Goal: Browse casually

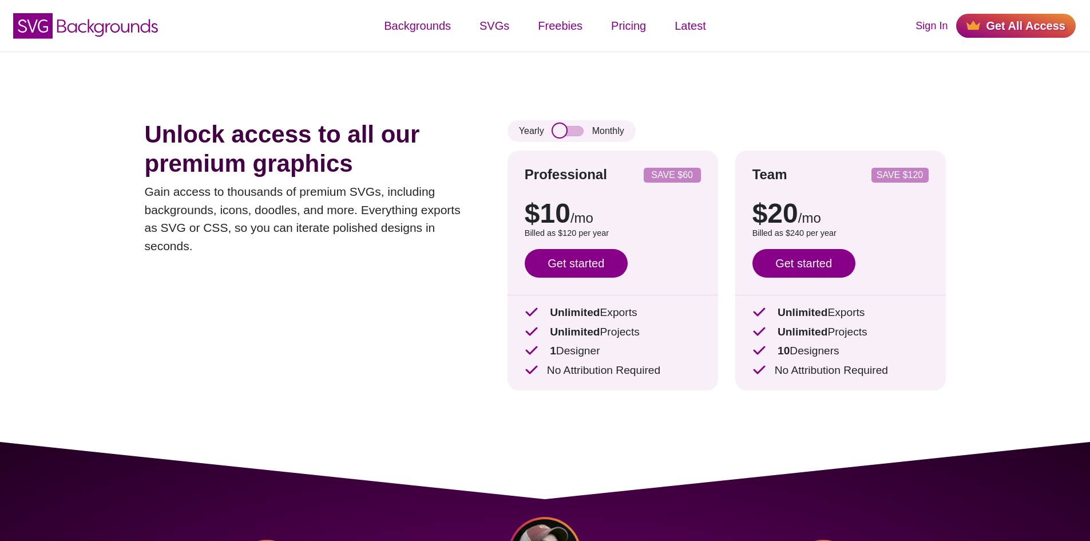
click at [566, 126] on input "checkbox" at bounding box center [568, 131] width 31 height 10
click at [566, 130] on input "checkbox" at bounding box center [568, 131] width 31 height 10
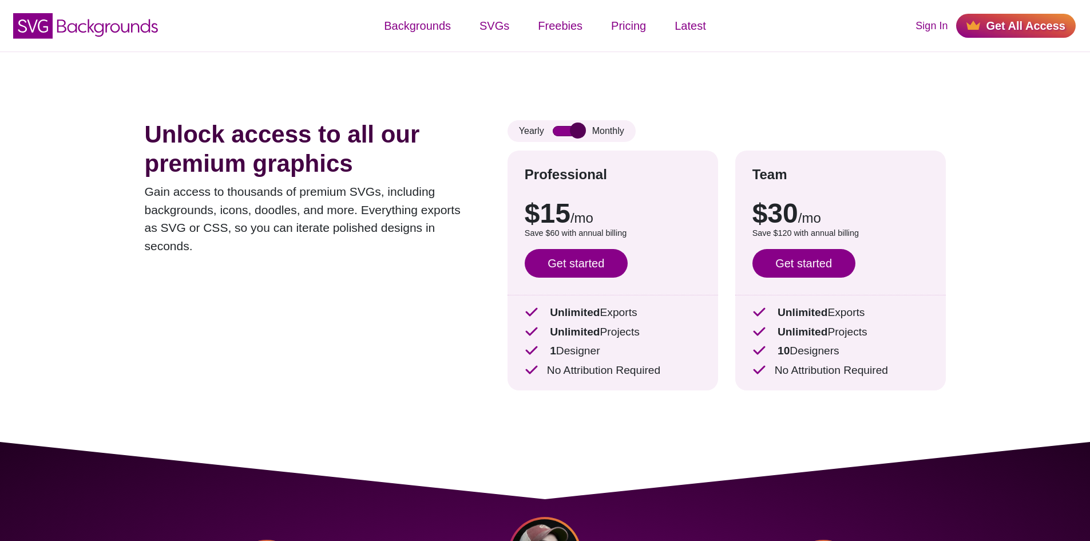
click at [566, 130] on input "checkbox" at bounding box center [568, 131] width 31 height 10
checkbox input "false"
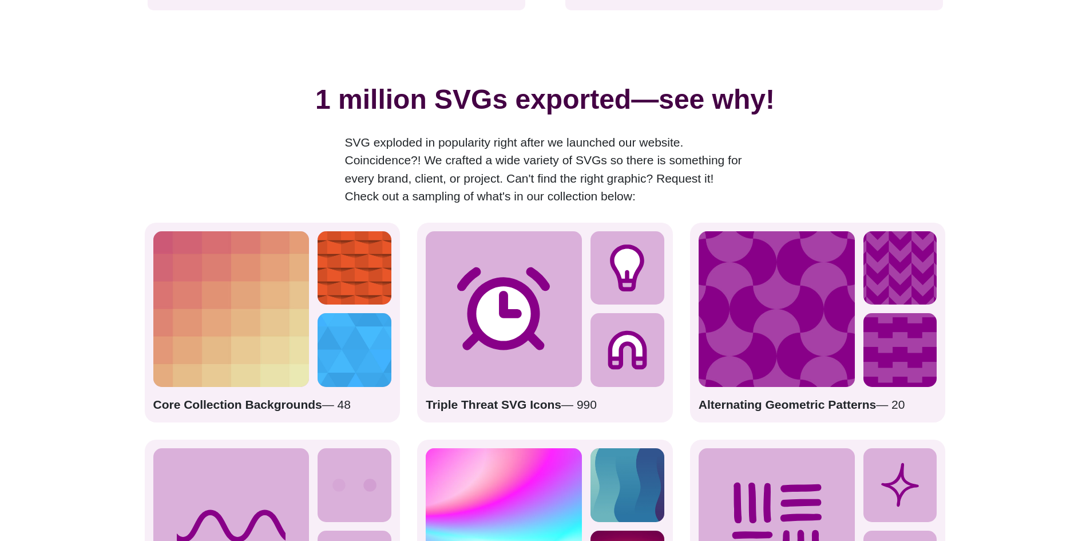
scroll to position [1603, 0]
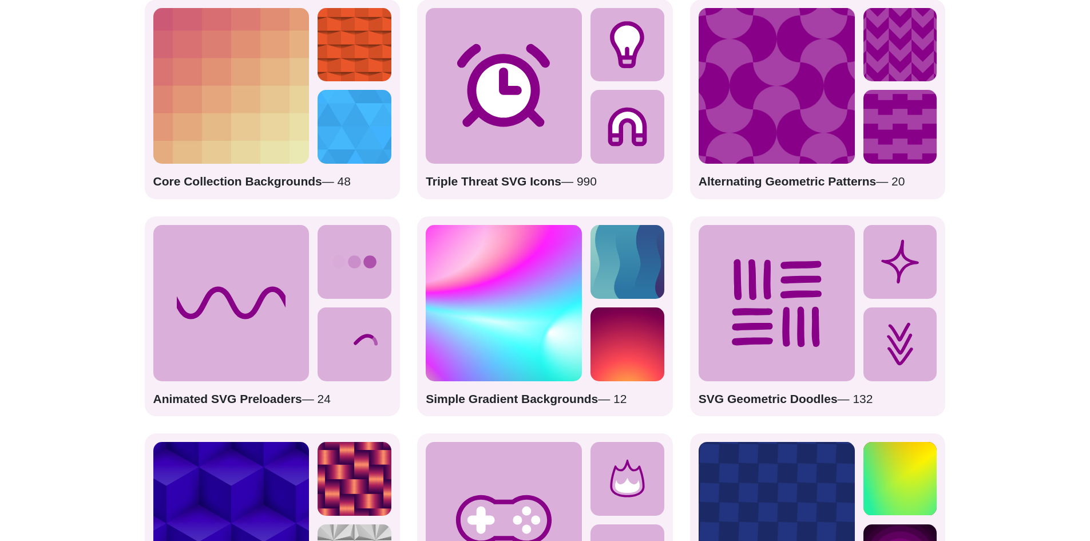
click at [329, 357] on icon at bounding box center [355, 344] width 74 height 74
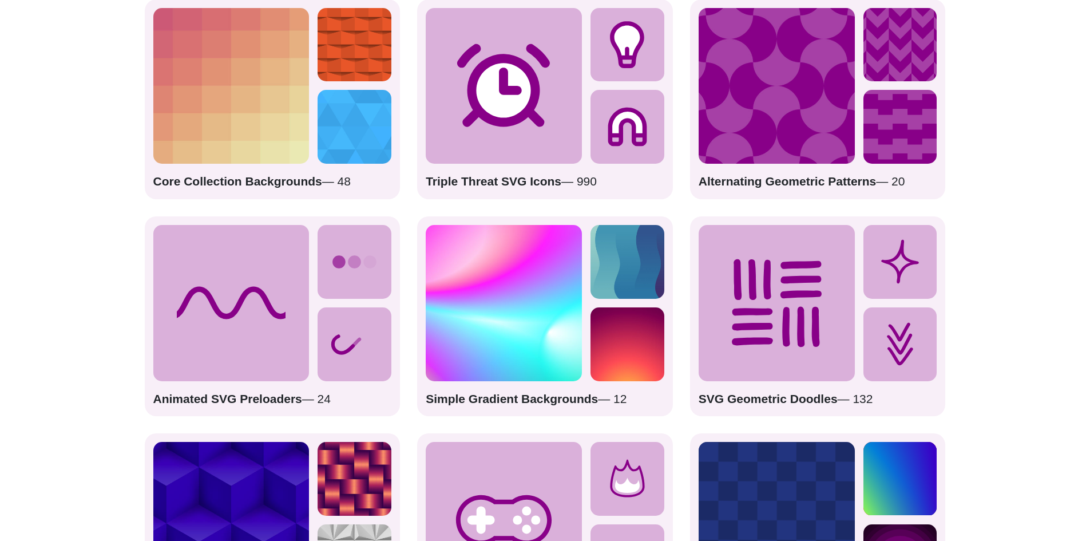
click at [259, 405] on strong "Animated SVG Preloaders" at bounding box center [227, 398] width 149 height 13
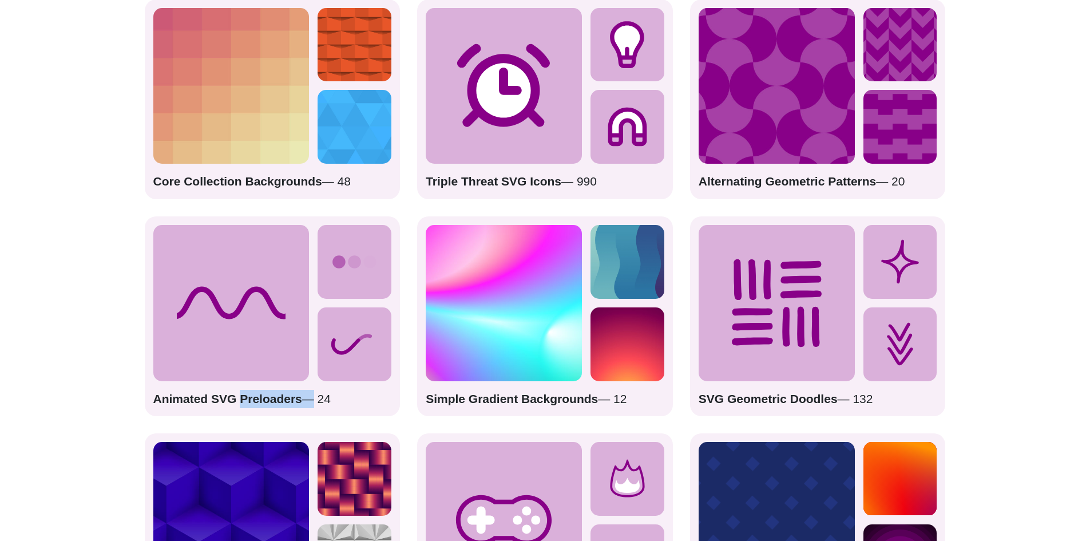
click at [259, 405] on strong "Animated SVG Preloaders" at bounding box center [227, 398] width 149 height 13
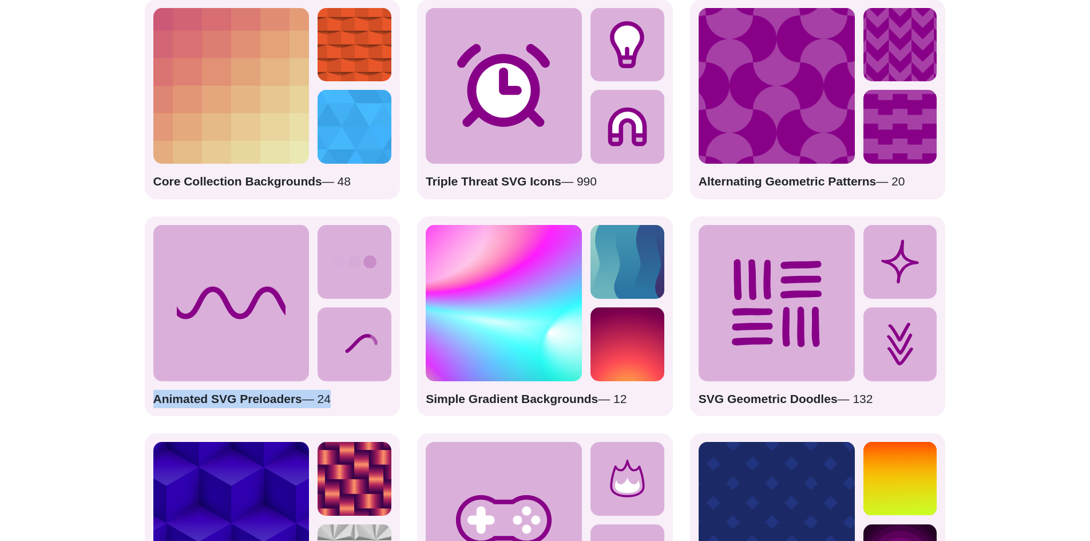
drag, startPoint x: 259, startPoint y: 407, endPoint x: 266, endPoint y: 406, distance: 6.9
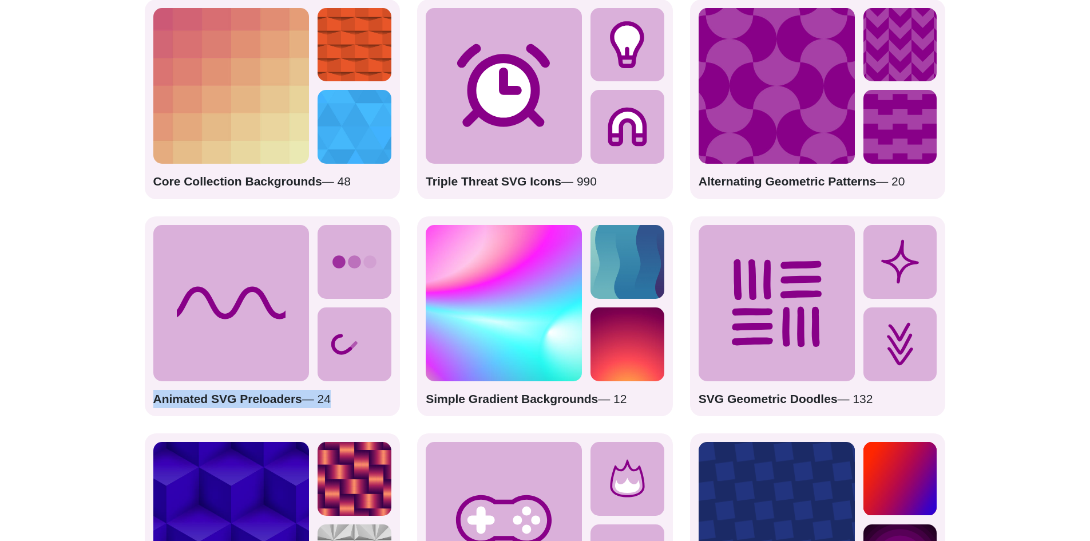
click at [260, 405] on strong "Animated SVG Preloaders" at bounding box center [227, 398] width 149 height 13
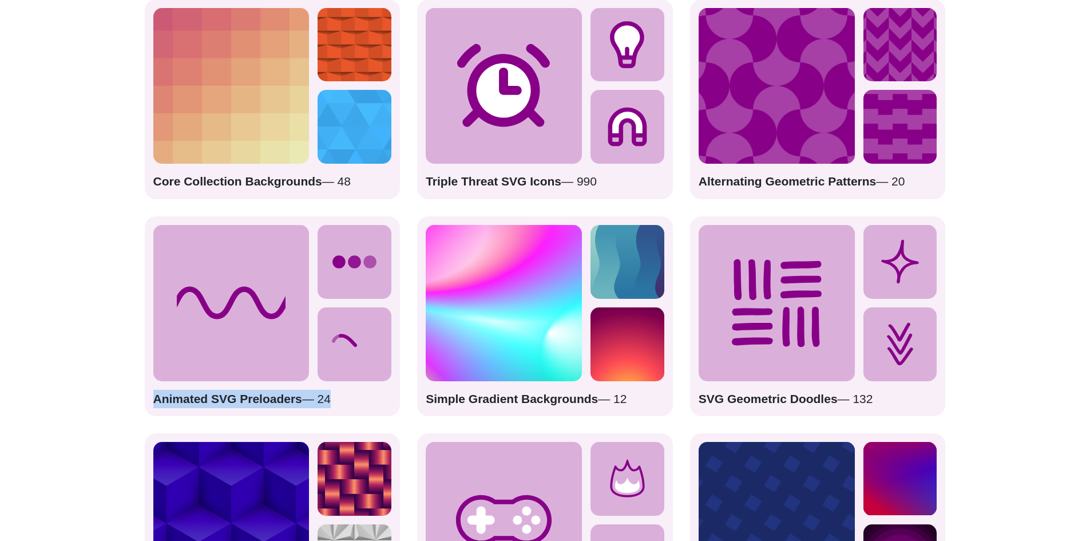
click at [317, 398] on p "Animated SVG Preloaders — 24" at bounding box center [272, 399] width 239 height 18
click at [328, 397] on p "Animated SVG Preloaders — 24" at bounding box center [272, 399] width 239 height 18
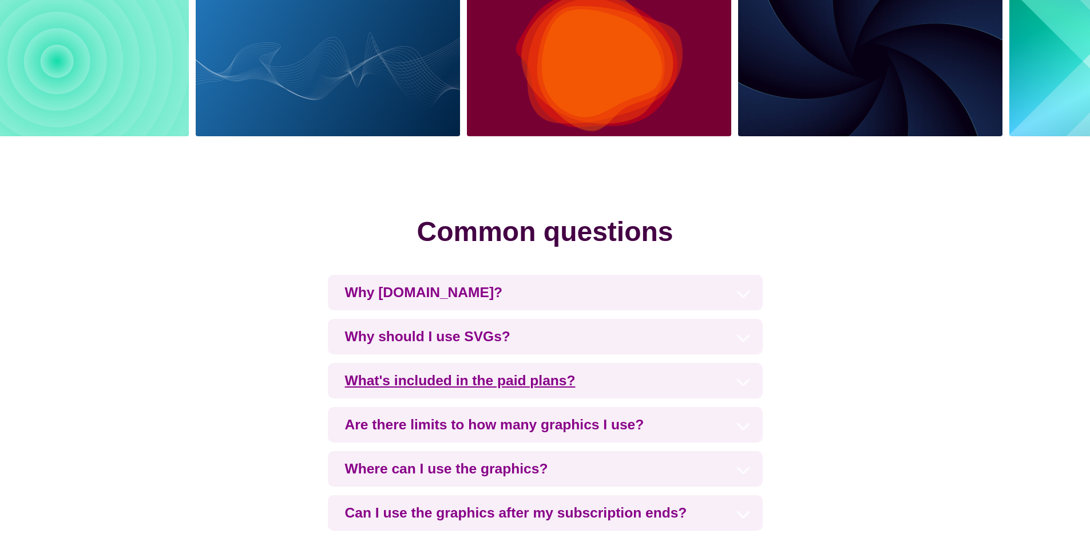
scroll to position [2519, 0]
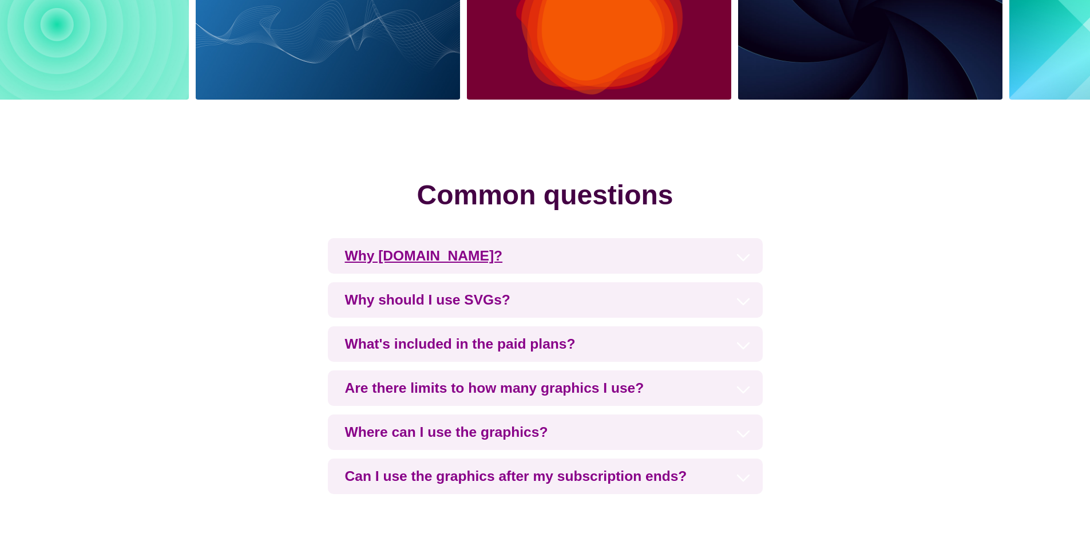
click at [506, 260] on h3 "Why [DOMAIN_NAME]?" at bounding box center [545, 255] width 435 height 35
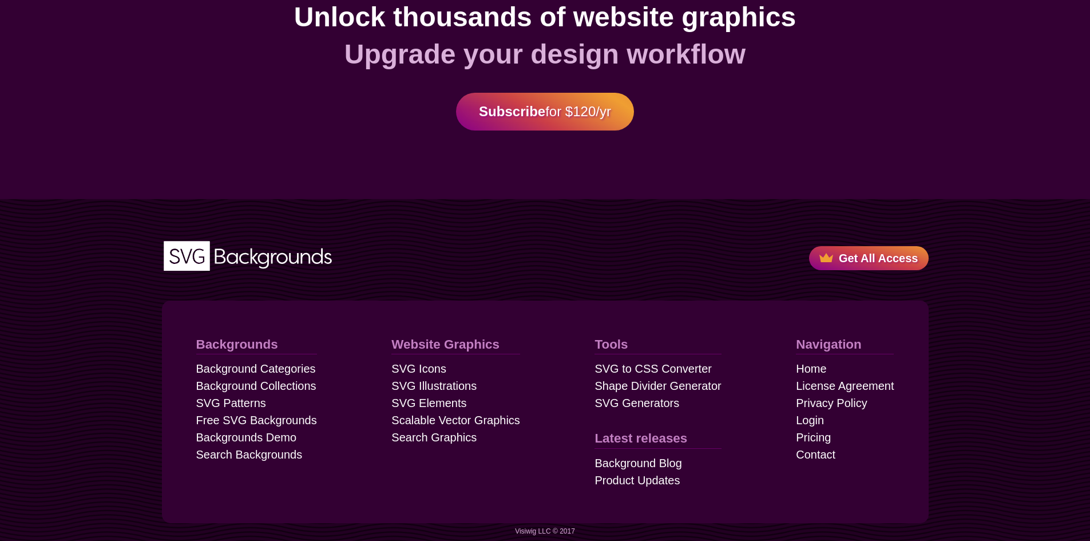
scroll to position [3283, 0]
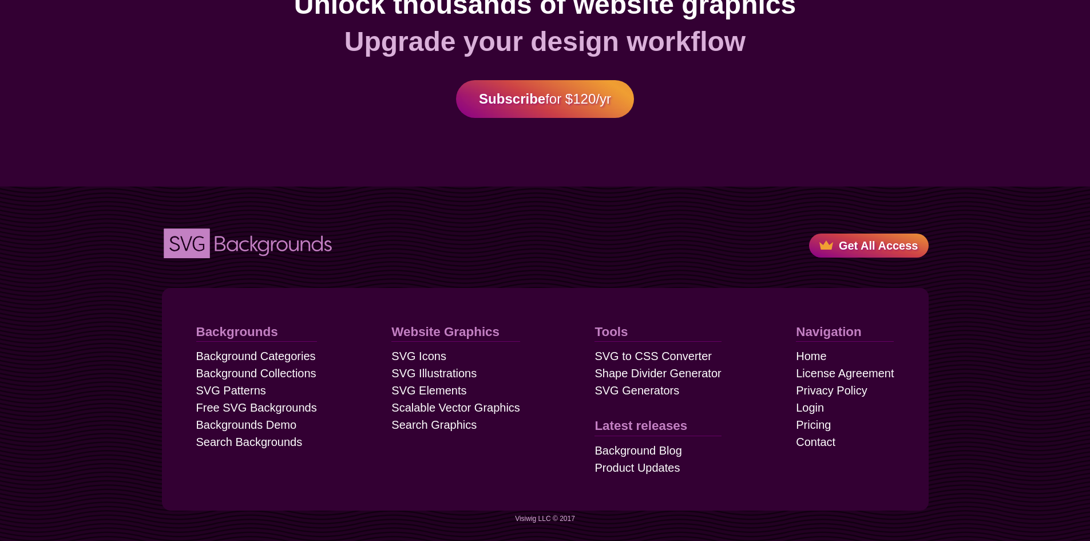
click at [260, 239] on icon "SVG Backgrounds Logo" at bounding box center [248, 243] width 172 height 33
